Goal: Information Seeking & Learning: Learn about a topic

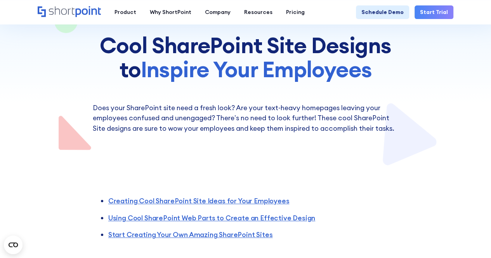
scroll to position [129, 0]
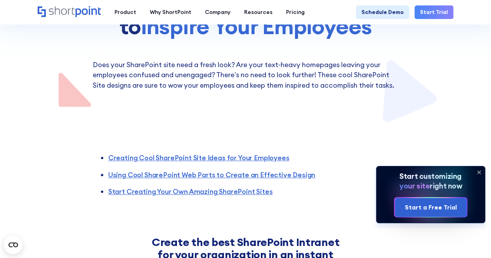
click at [479, 173] on icon at bounding box center [479, 172] width 12 height 12
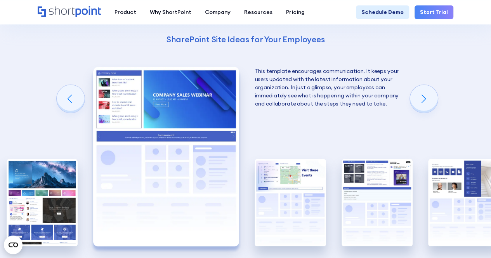
scroll to position [1165, 0]
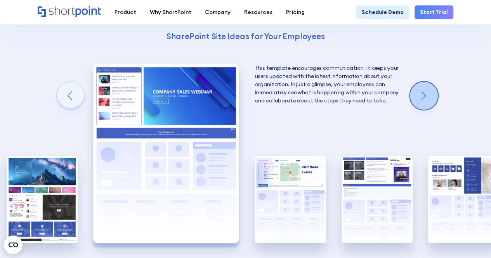
click at [424, 95] on div "Next slide" at bounding box center [424, 96] width 28 height 28
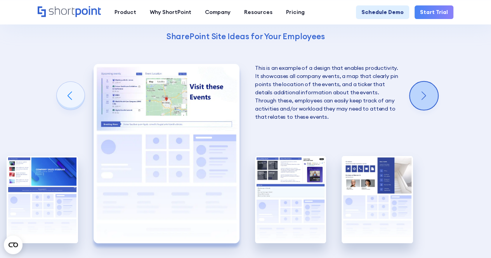
click at [424, 95] on div "Next slide" at bounding box center [424, 96] width 28 height 28
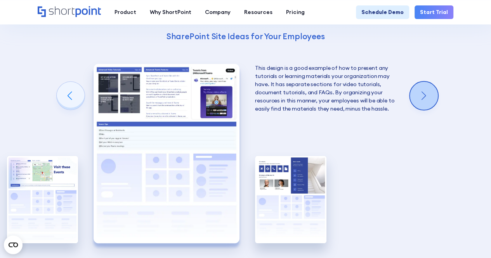
click at [424, 95] on div "Next slide" at bounding box center [424, 96] width 28 height 28
click at [424, 95] on div "Using Cool SharePoint Web Parts to Create an Effective Design Wondering where t…" at bounding box center [245, 83] width 491 height 497
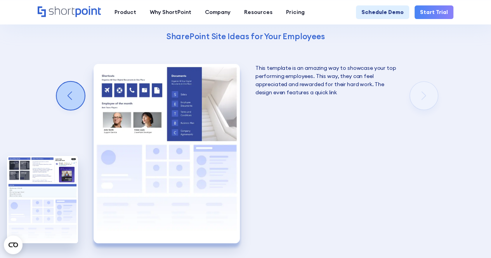
click at [68, 94] on div "Previous slide" at bounding box center [71, 96] width 28 height 28
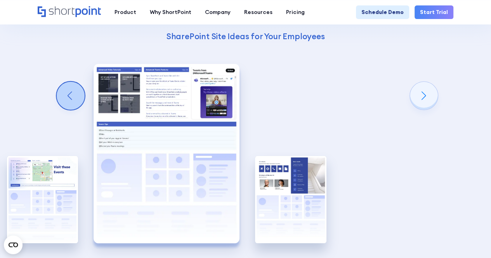
click at [68, 94] on div "Previous slide" at bounding box center [71, 96] width 28 height 28
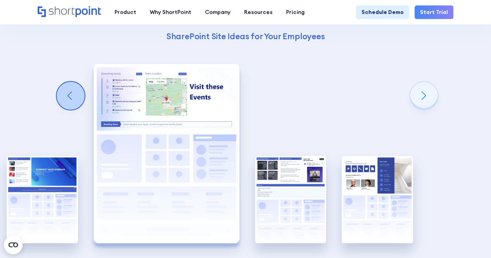
click at [68, 94] on div "Previous slide" at bounding box center [71, 96] width 28 height 28
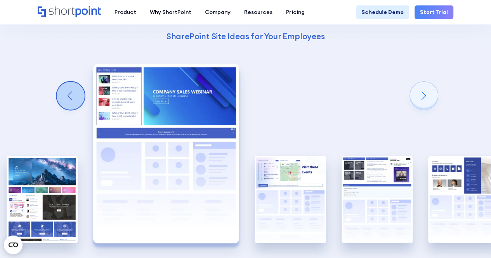
click at [68, 94] on div "Previous slide" at bounding box center [71, 96] width 28 height 28
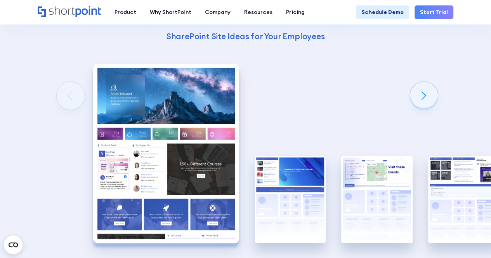
click at [68, 94] on div "Using Cool SharePoint Web Parts to Create an Effective Design Wondering where t…" at bounding box center [245, 83] width 491 height 497
